Goal: Task Accomplishment & Management: Manage account settings

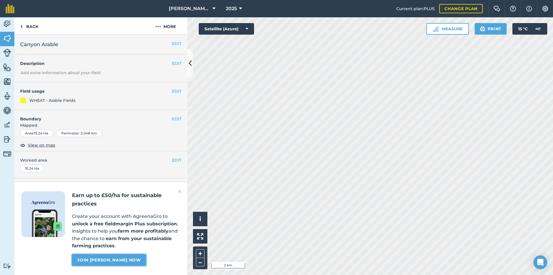
click at [115, 263] on link "Join [PERSON_NAME] now" at bounding box center [109, 260] width 74 height 12
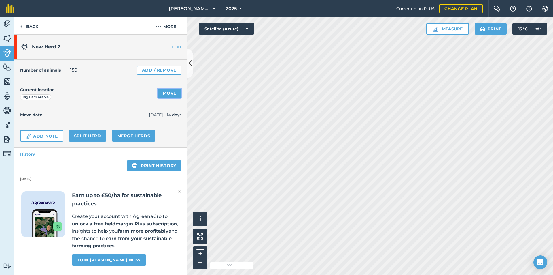
click at [163, 94] on link "Move" at bounding box center [170, 92] width 24 height 9
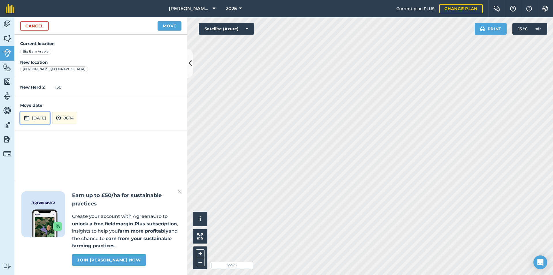
click at [43, 120] on button "[DATE]" at bounding box center [35, 117] width 30 height 13
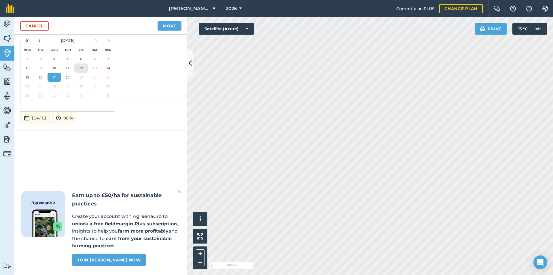
click at [80, 70] on button "12" at bounding box center [81, 67] width 14 height 9
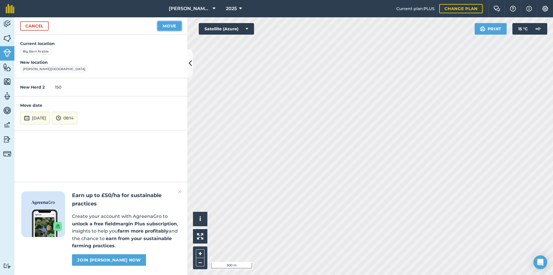
click at [171, 25] on button "Move" at bounding box center [170, 25] width 24 height 9
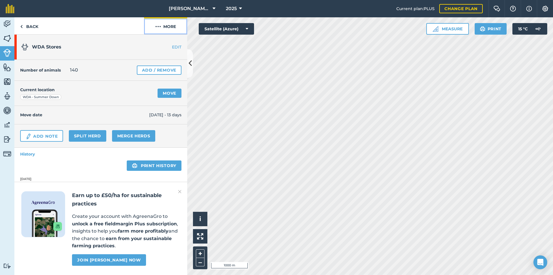
click at [169, 27] on button "More" at bounding box center [165, 25] width 43 height 17
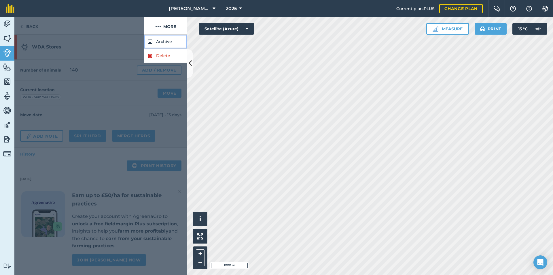
click at [169, 42] on button "Archive" at bounding box center [165, 42] width 43 height 14
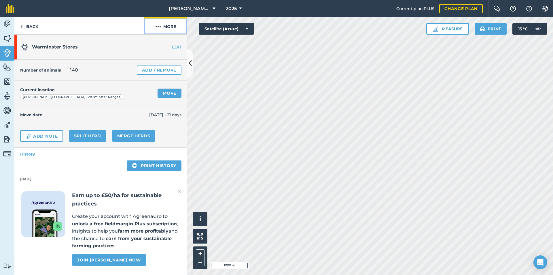
click at [171, 27] on button "More" at bounding box center [165, 25] width 43 height 17
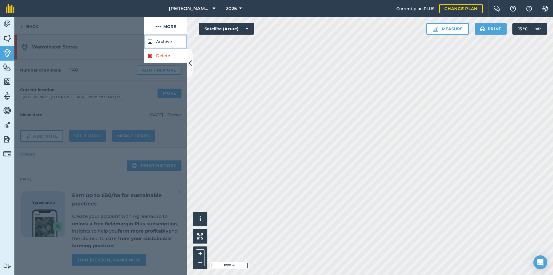
click at [161, 43] on button "Archive" at bounding box center [165, 42] width 43 height 14
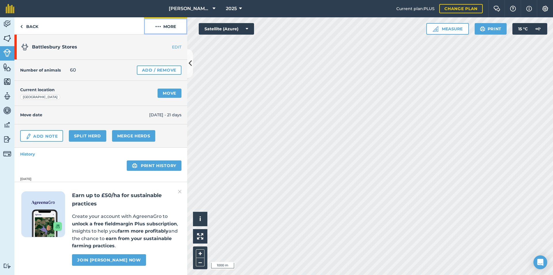
click at [168, 29] on button "More" at bounding box center [165, 25] width 43 height 17
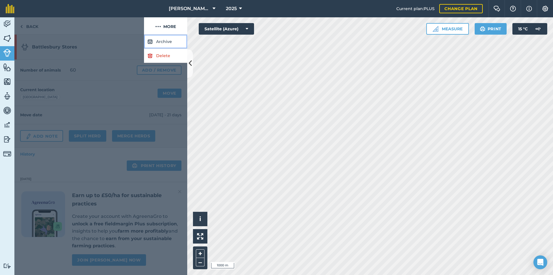
click at [158, 38] on button "Archive" at bounding box center [165, 42] width 43 height 14
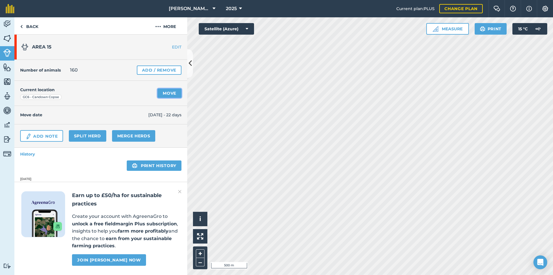
click at [164, 93] on link "Move" at bounding box center [170, 92] width 24 height 9
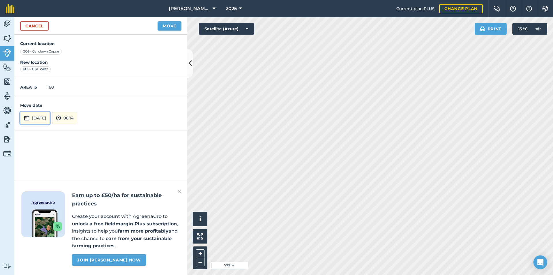
click at [49, 120] on button "[DATE]" at bounding box center [35, 117] width 30 height 13
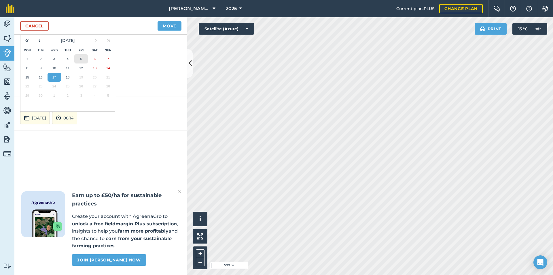
click at [80, 59] on button "5" at bounding box center [81, 58] width 14 height 9
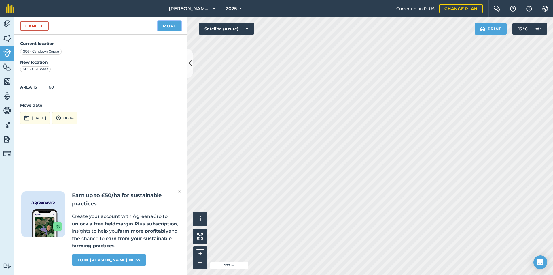
click at [168, 27] on button "Move" at bounding box center [170, 25] width 24 height 9
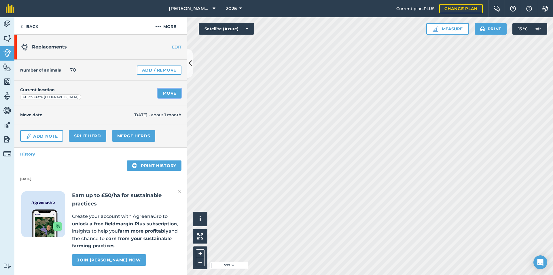
click at [166, 93] on link "Move" at bounding box center [170, 92] width 24 height 9
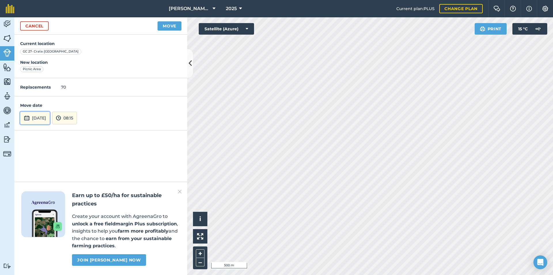
click at [50, 120] on button "[DATE]" at bounding box center [35, 117] width 30 height 13
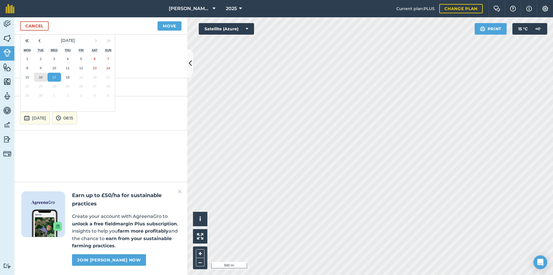
click at [41, 77] on abbr "16" at bounding box center [41, 77] width 4 height 4
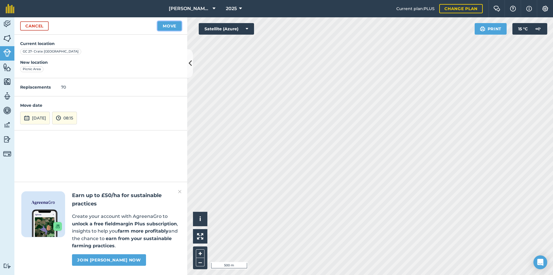
click at [179, 26] on button "Move" at bounding box center [170, 25] width 24 height 9
